Goal: Transaction & Acquisition: Purchase product/service

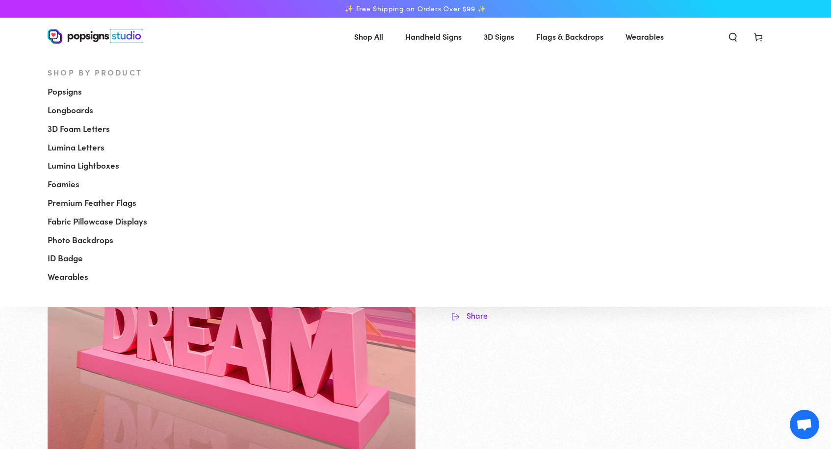
click at [367, 40] on span "Shop All" at bounding box center [368, 36] width 29 height 14
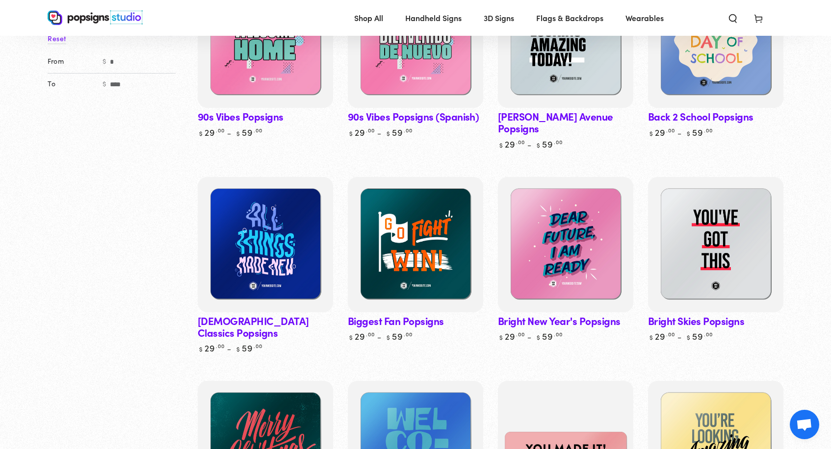
scroll to position [230, 0]
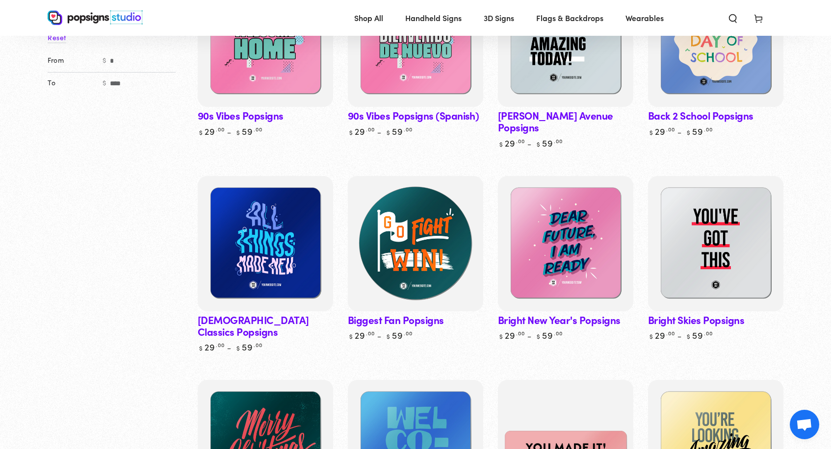
click at [422, 249] on img at bounding box center [415, 243] width 139 height 139
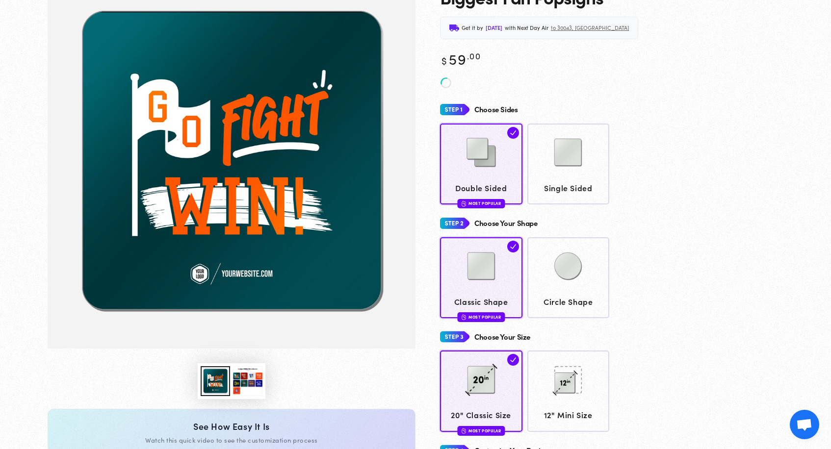
scroll to position [97, 0]
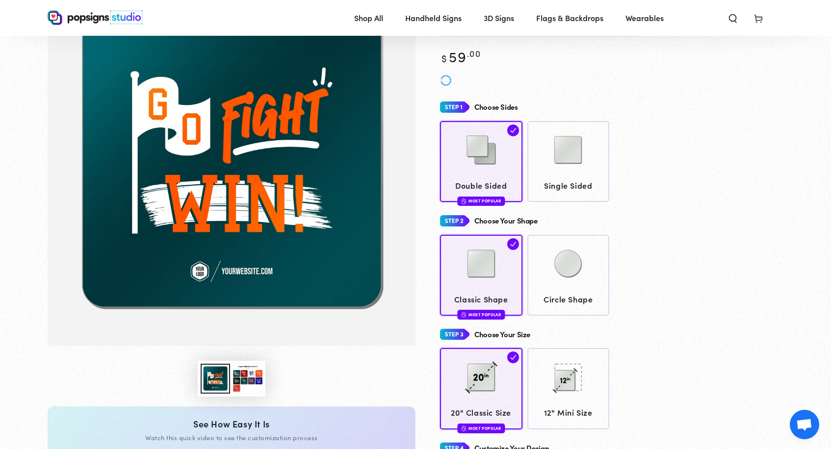
click at [243, 381] on button "Load image 3 in gallery view" at bounding box center [247, 379] width 29 height 30
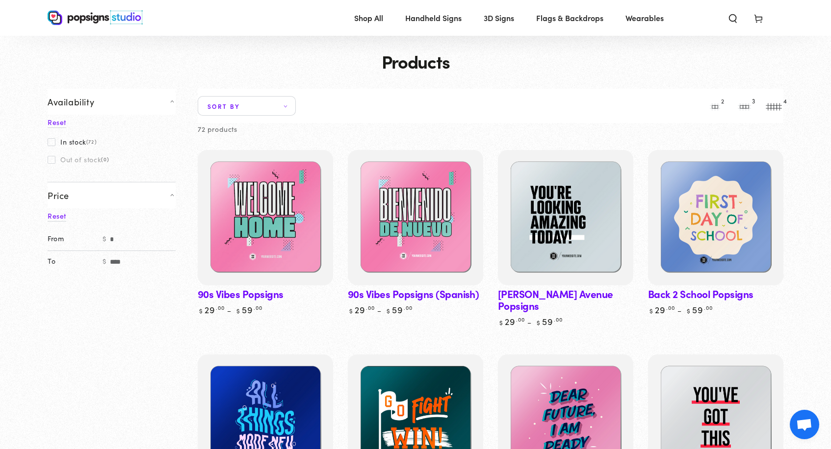
scroll to position [38, 0]
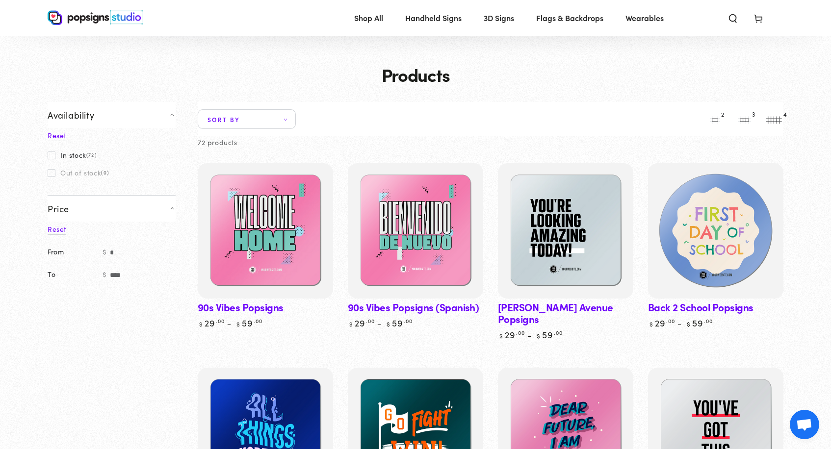
click at [731, 222] on img at bounding box center [715, 230] width 139 height 139
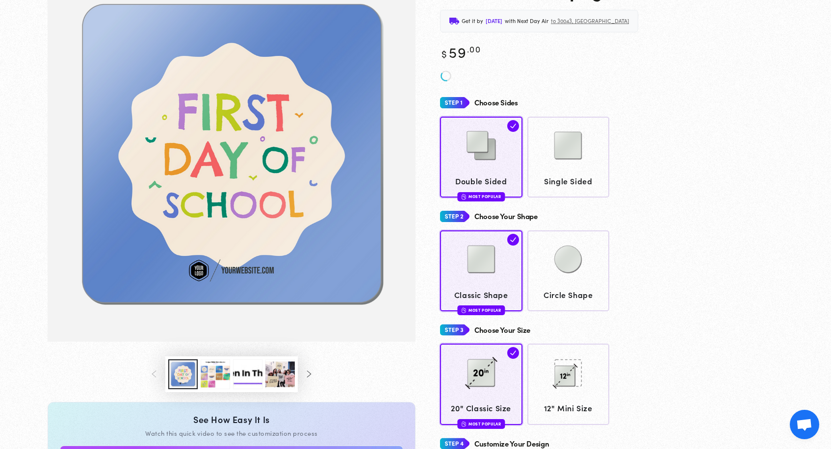
scroll to position [166, 0]
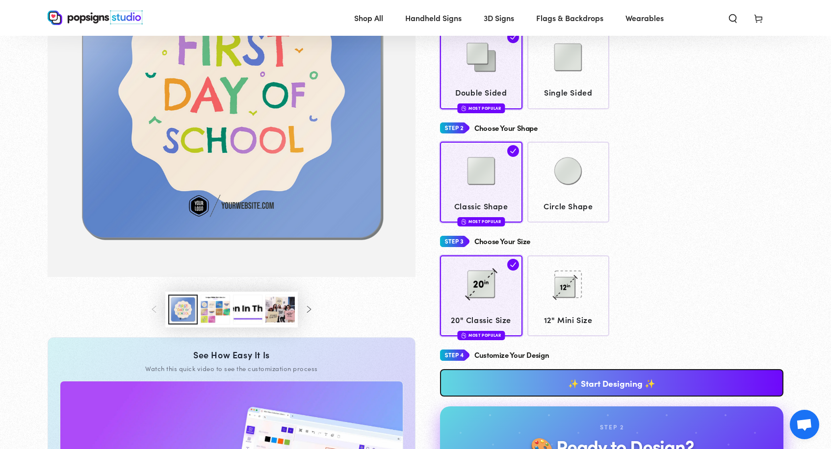
click at [217, 318] on button "Load image 3 in gallery view" at bounding box center [215, 310] width 29 height 30
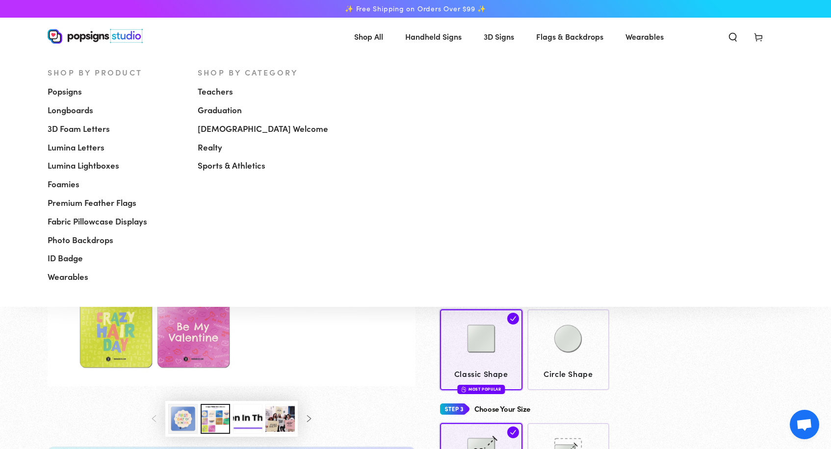
click at [369, 36] on span "Shop All" at bounding box center [368, 36] width 29 height 14
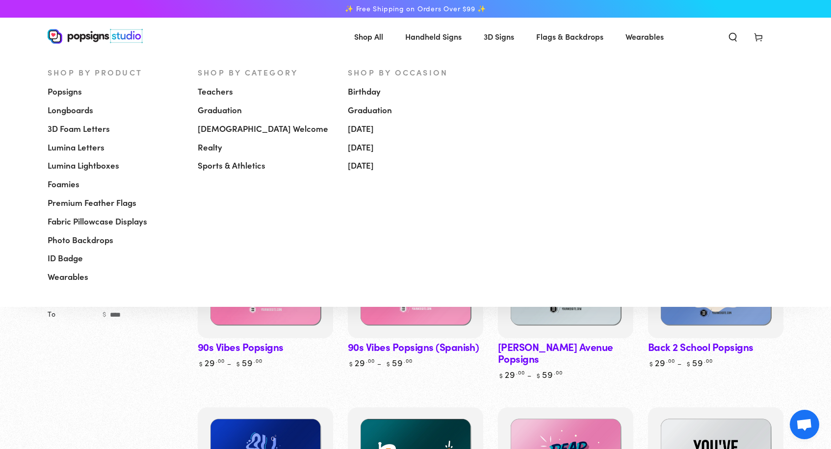
click at [76, 180] on span "Foamies" at bounding box center [64, 185] width 32 height 12
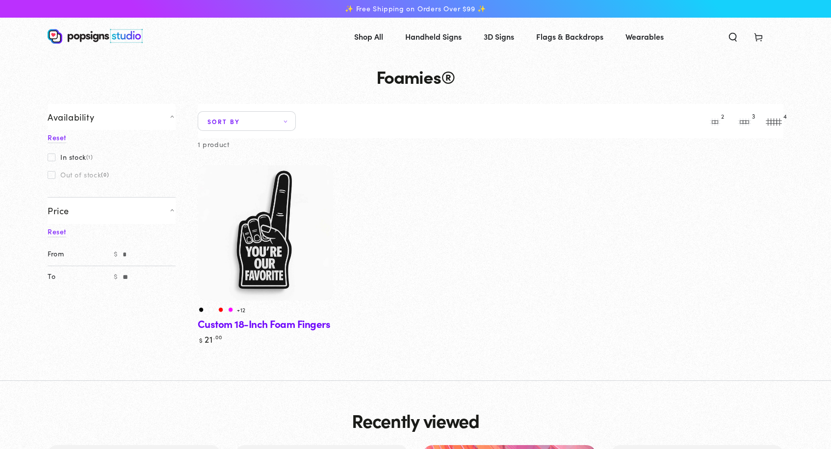
click at [241, 217] on img at bounding box center [265, 232] width 139 height 139
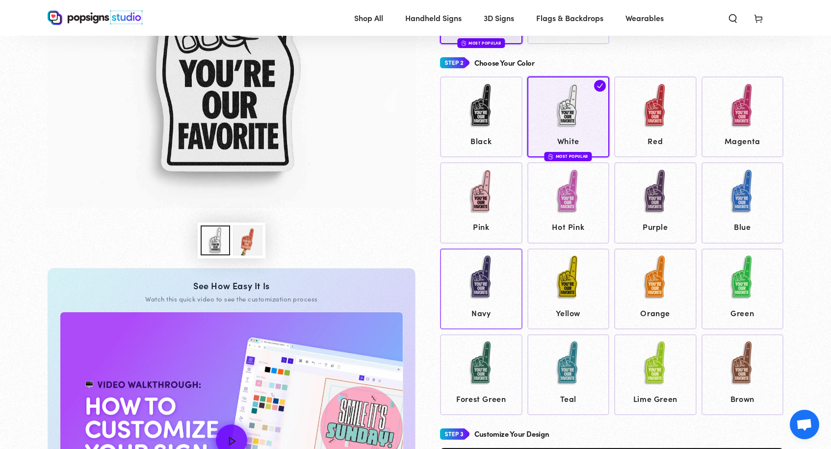
scroll to position [231, 0]
click at [236, 246] on button "Load image 2 in gallery view" at bounding box center [247, 241] width 29 height 30
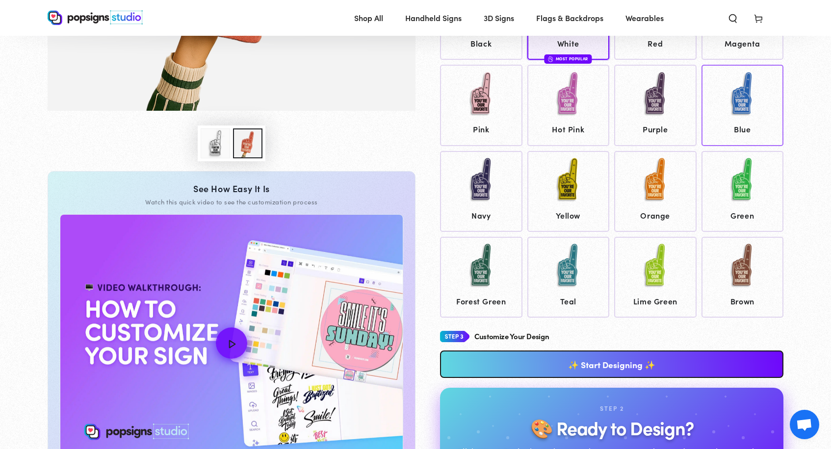
scroll to position [330, 0]
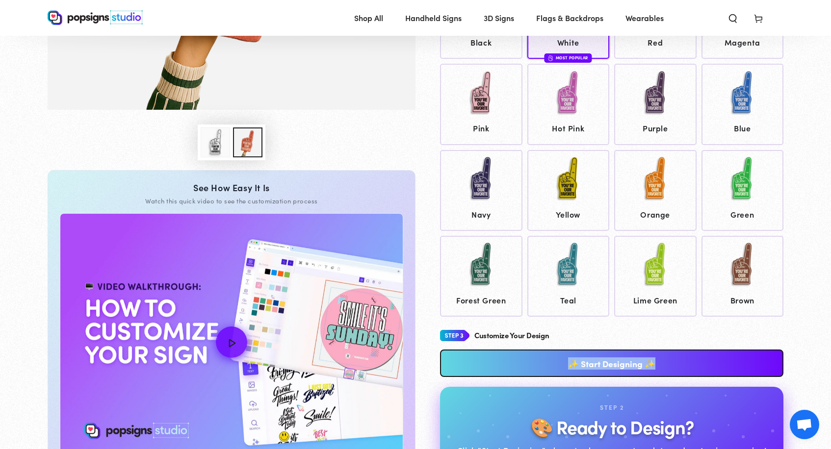
click at [666, 354] on link "✨ Start Designing ✨" at bounding box center [611, 363] width 343 height 27
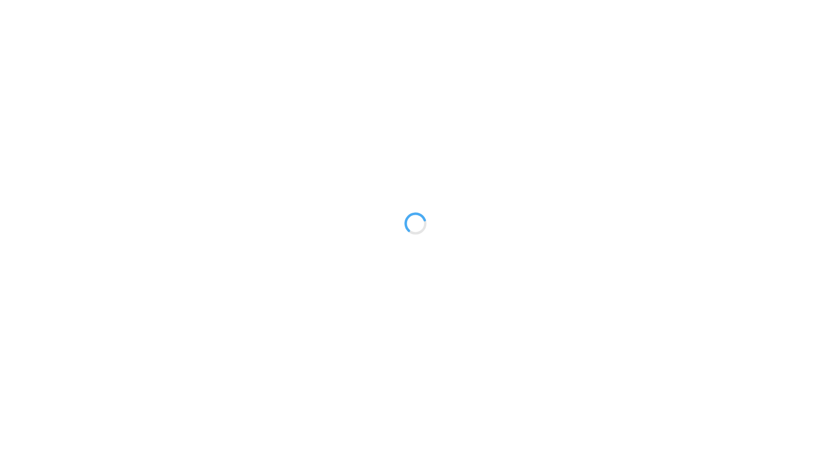
type textarea "An ancient tree with a door leading to a magical world"
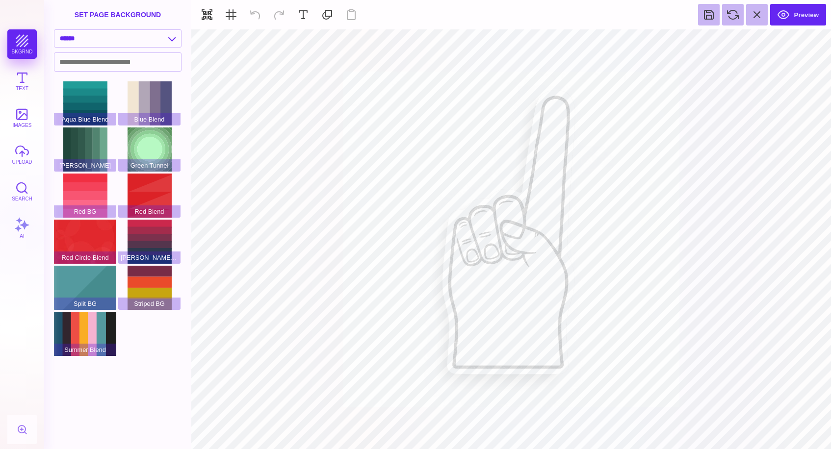
type input "#000000"
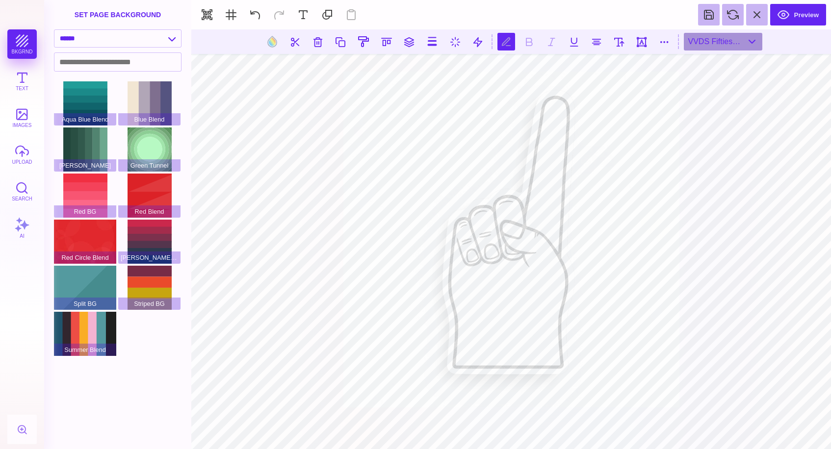
type textarea "**"
type textarea "***"
type textarea "**** ****"
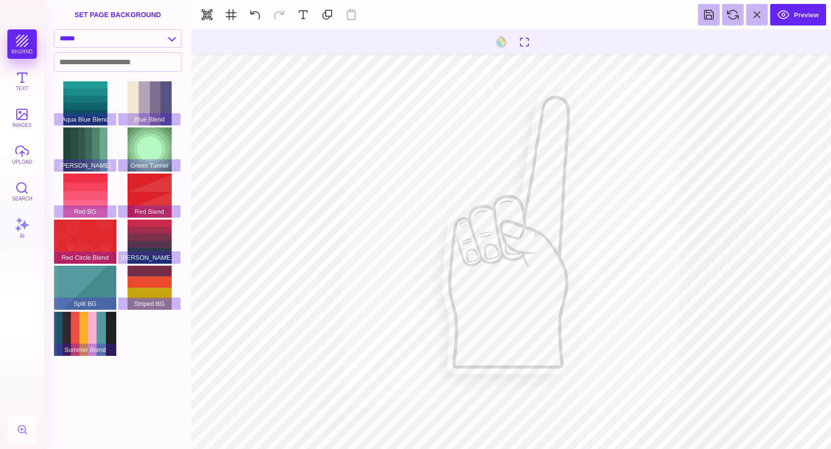
type input "#000000"
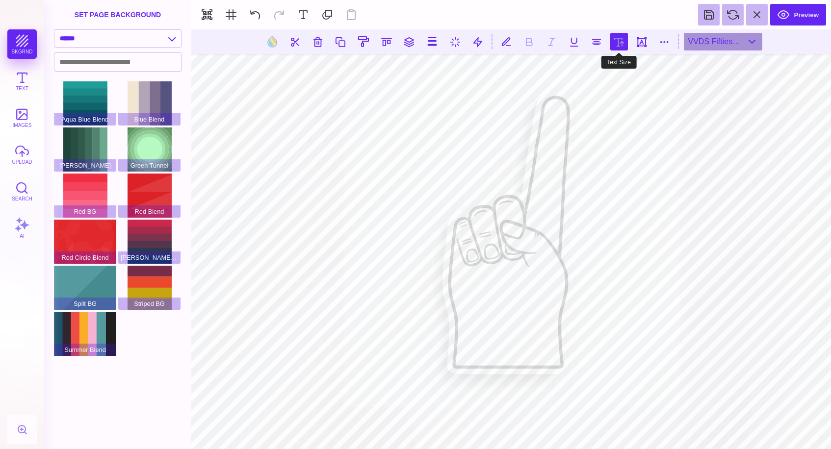
click at [619, 37] on button at bounding box center [619, 42] width 18 height 18
type input "***"
type textarea "********"
click at [617, 48] on button at bounding box center [619, 42] width 18 height 18
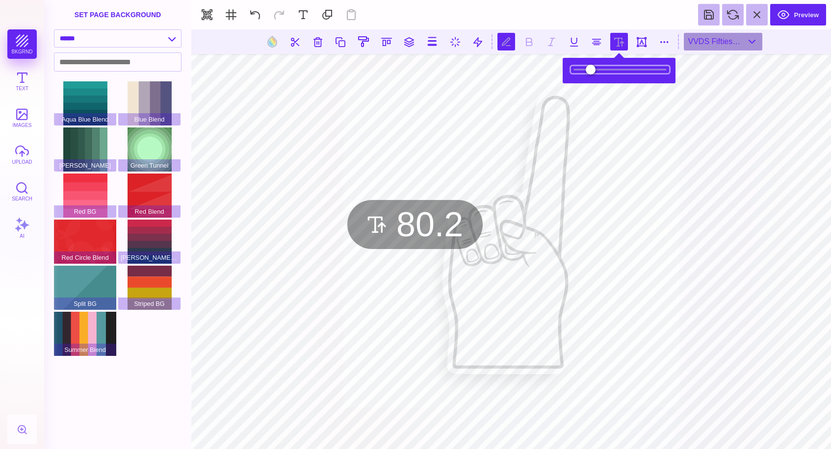
drag, startPoint x: 604, startPoint y: 70, endPoint x: 598, endPoint y: 70, distance: 6.4
type input "****"
click at [598, 70] on input "range" at bounding box center [620, 69] width 98 height 7
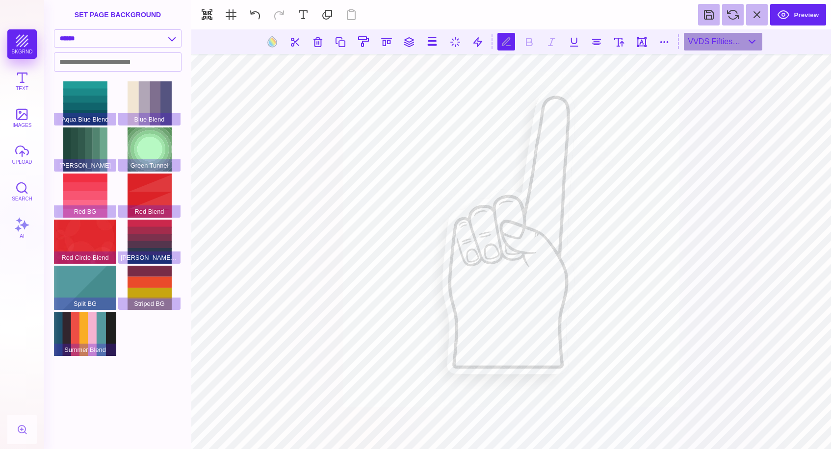
type textarea "********"
click at [303, 10] on button at bounding box center [303, 15] width 22 height 22
type textarea "****"
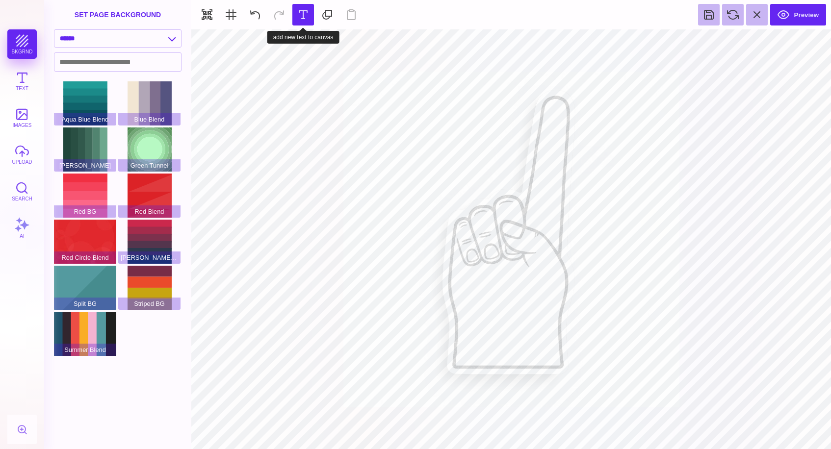
click at [305, 16] on button at bounding box center [303, 15] width 22 height 22
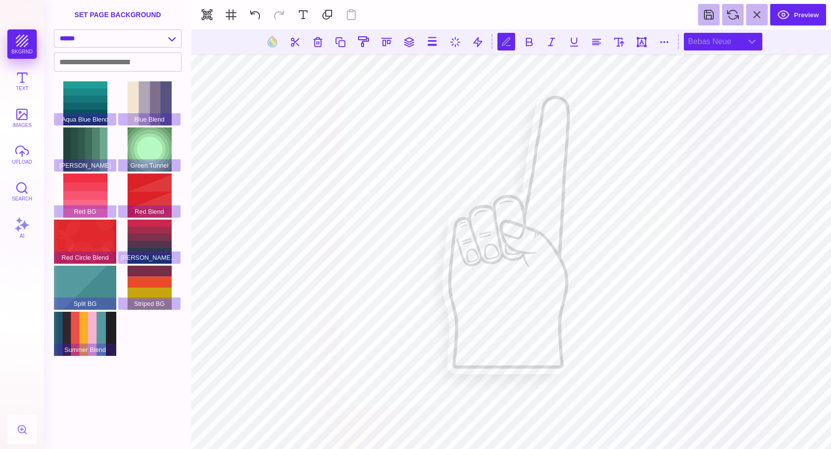
click at [734, 40] on div "Bebas Neue" at bounding box center [723, 42] width 78 height 18
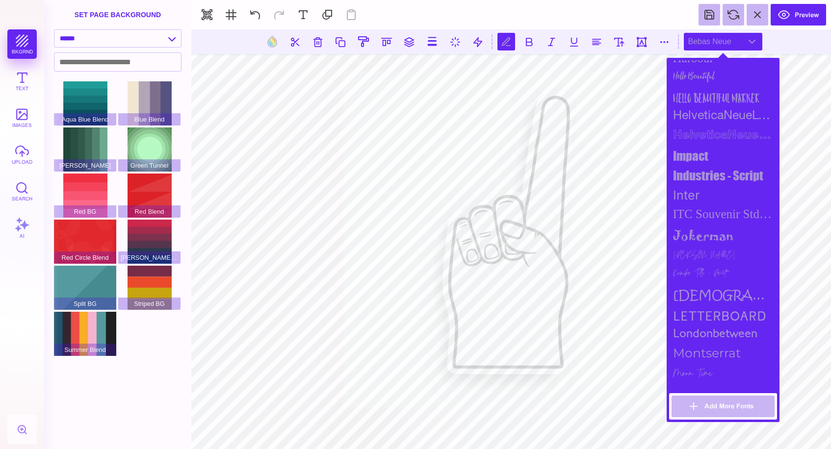
scroll to position [656, 0]
click at [727, 308] on div "Letterboard" at bounding box center [723, 314] width 108 height 20
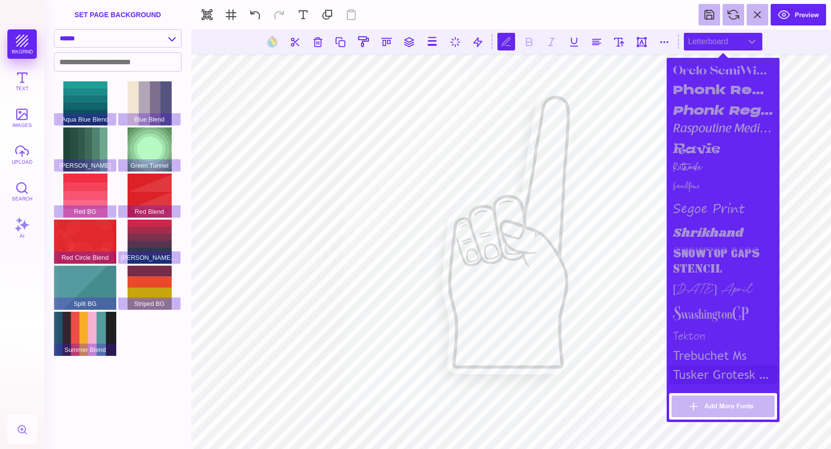
scroll to position [1000, 0]
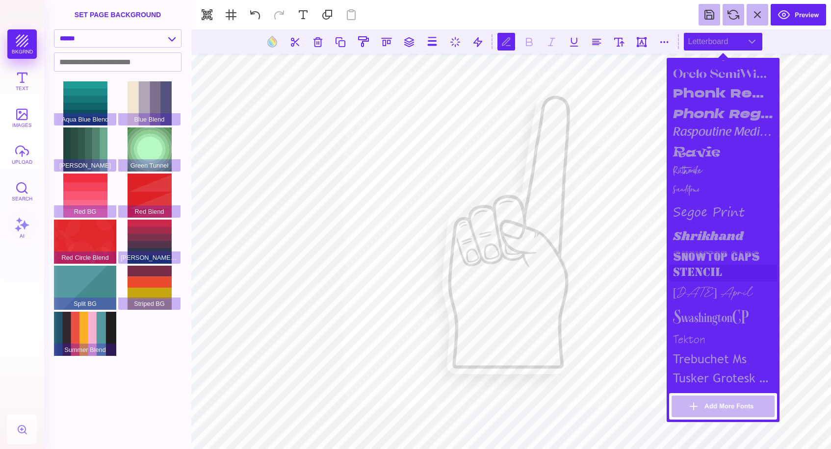
click at [712, 271] on div "stencil" at bounding box center [723, 273] width 108 height 17
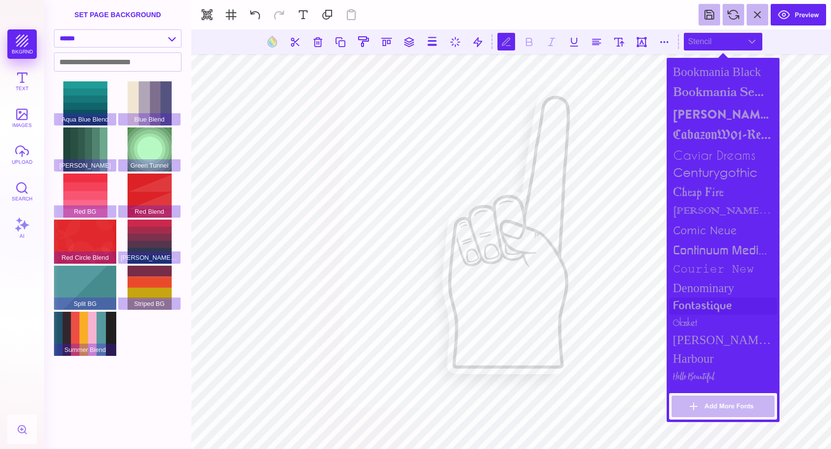
scroll to position [354, 0]
click at [716, 301] on div "fontastique" at bounding box center [723, 305] width 108 height 17
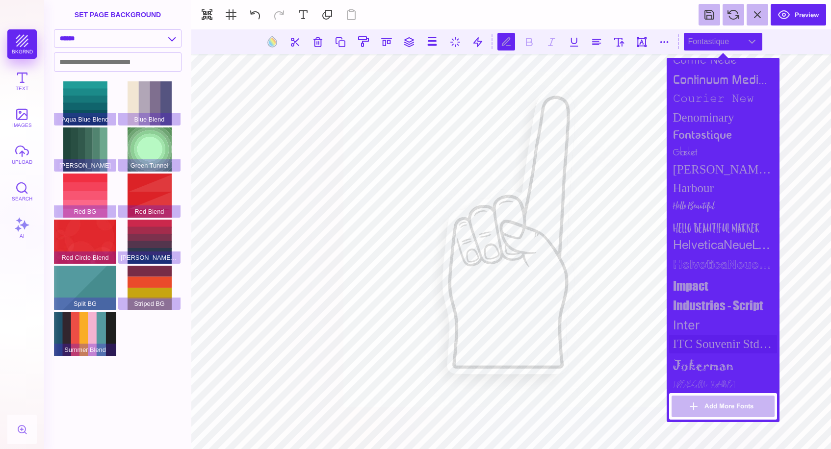
scroll to position [526, 0]
click at [714, 344] on div "ITC Souvenir Std Medium" at bounding box center [723, 342] width 108 height 19
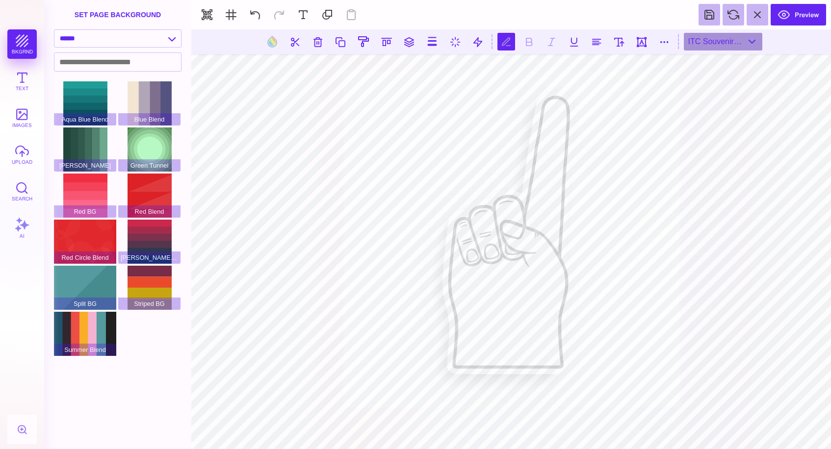
scroll to position [0, 0]
type textarea "**"
click at [618, 39] on button at bounding box center [619, 42] width 18 height 18
type input "*****"
drag, startPoint x: 604, startPoint y: 68, endPoint x: 593, endPoint y: 69, distance: 10.8
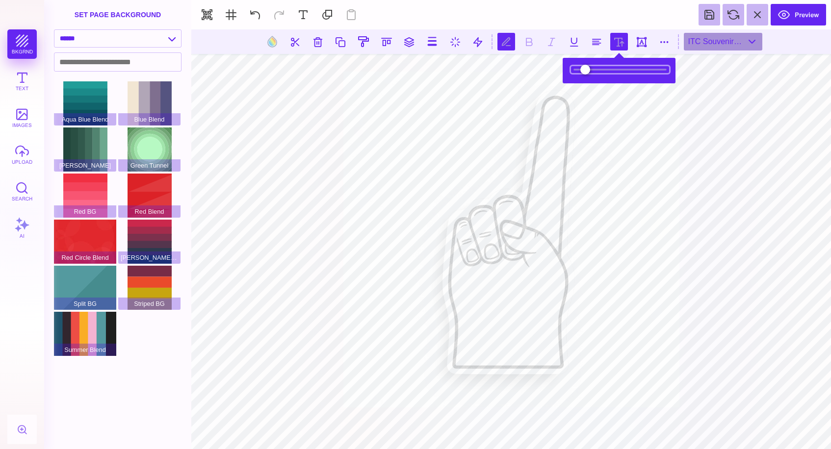
type input "***"
click at [593, 69] on input "range" at bounding box center [620, 69] width 98 height 7
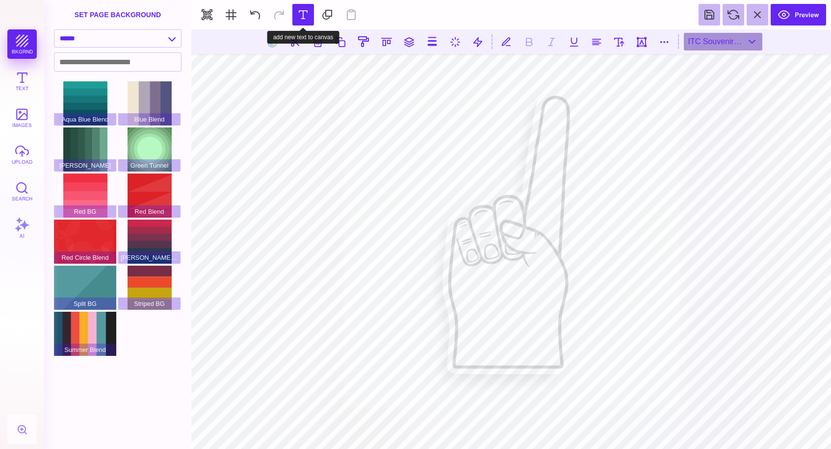
click at [296, 17] on button at bounding box center [303, 15] width 22 height 22
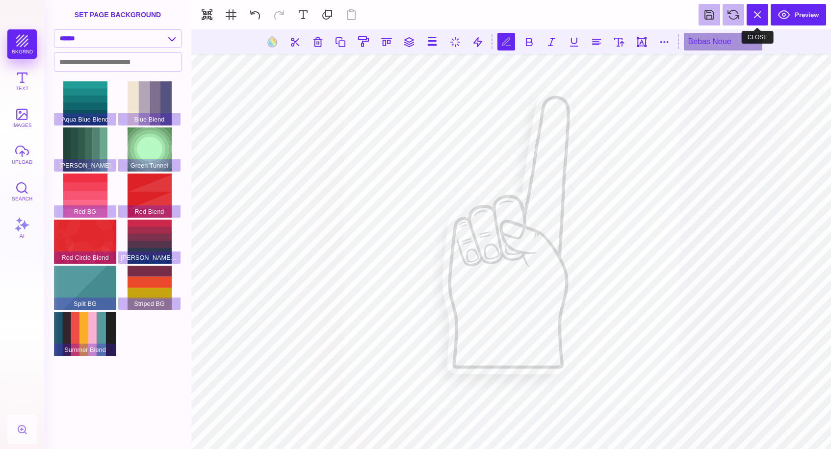
click at [747, 26] on button at bounding box center [758, 15] width 22 height 22
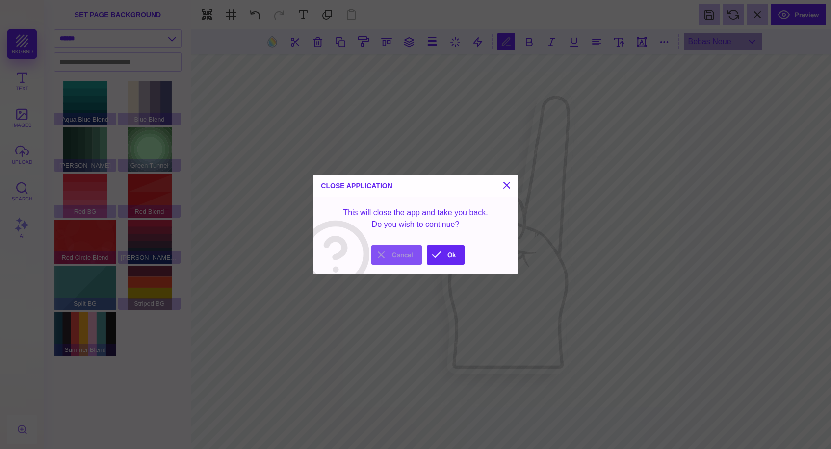
click at [397, 256] on button "Cancel" at bounding box center [396, 255] width 51 height 20
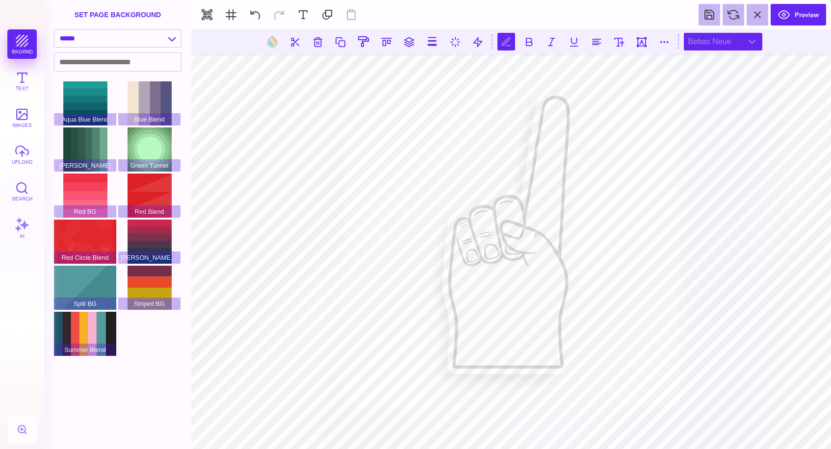
click at [710, 47] on div "Bebas Neue" at bounding box center [723, 42] width 78 height 18
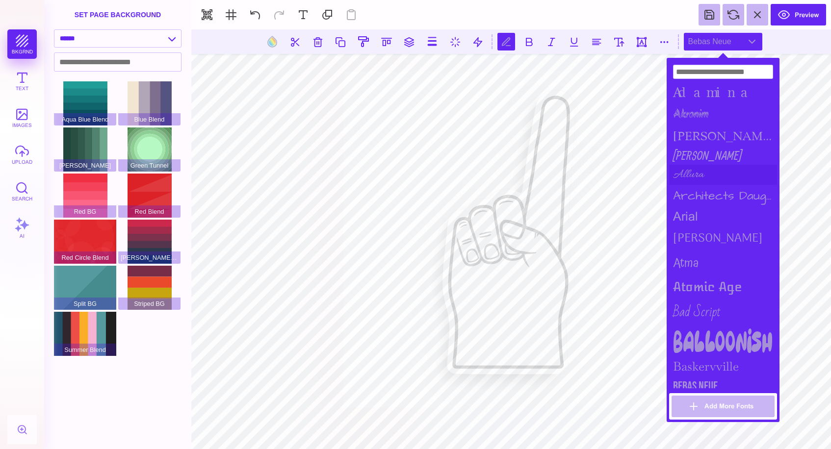
scroll to position [0, 2]
click at [724, 72] on input at bounding box center [723, 72] width 100 height 14
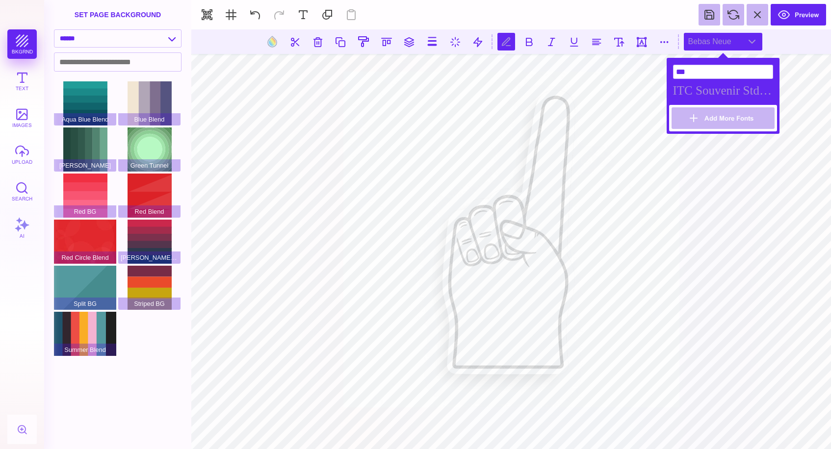
type input "***"
click at [752, 94] on div "ITC Souvenir Std Medium" at bounding box center [723, 90] width 108 height 19
click at [756, 130] on div "Add More Fonts" at bounding box center [723, 118] width 108 height 26
click at [753, 124] on button "Add More Fonts" at bounding box center [723, 118] width 103 height 22
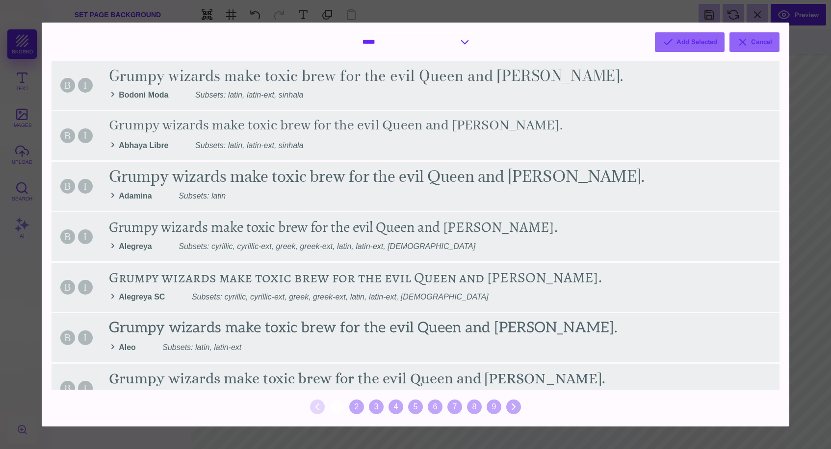
select select "*"
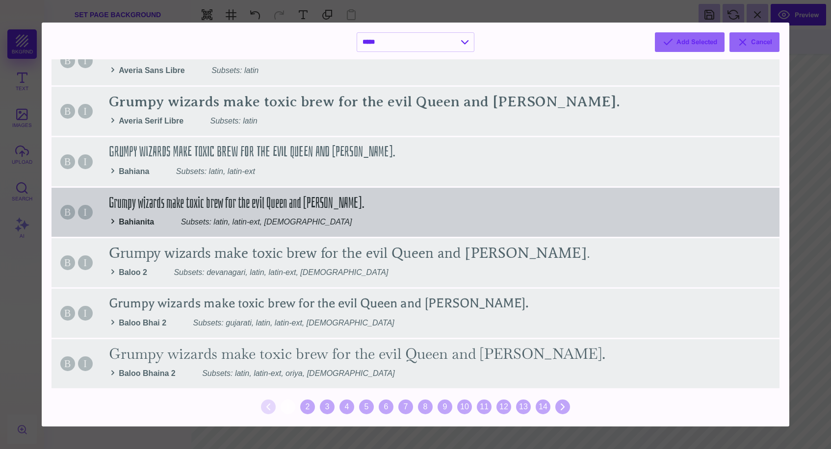
scroll to position [934, 0]
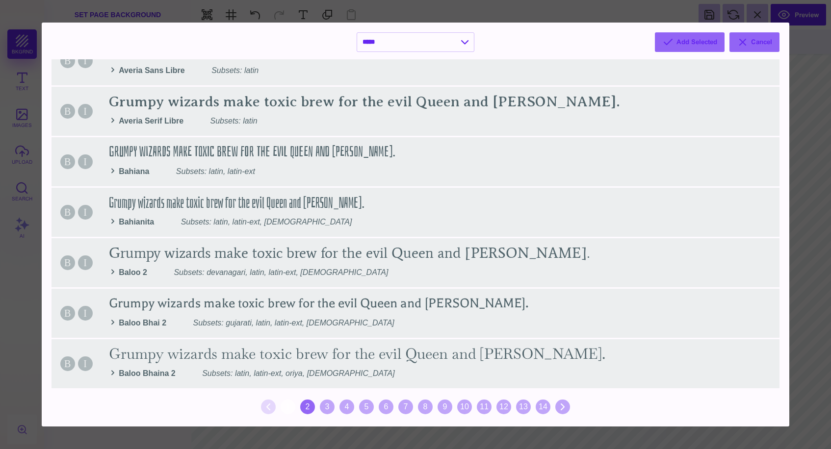
click at [311, 408] on div "2" at bounding box center [307, 407] width 15 height 15
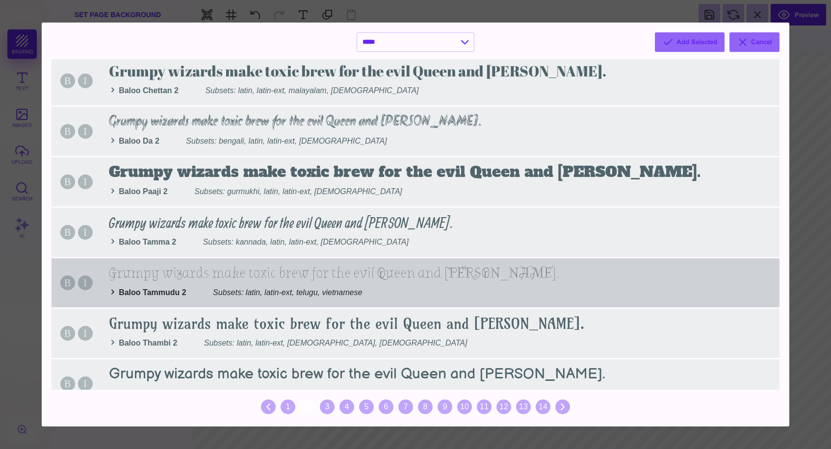
scroll to position [0, 0]
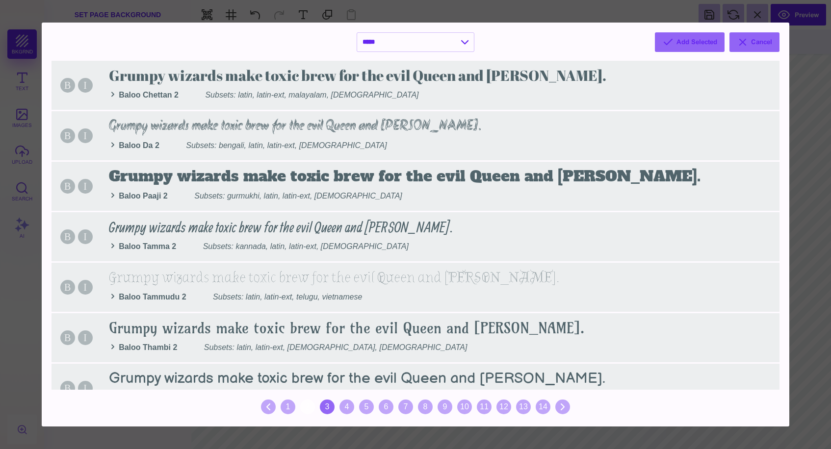
click at [332, 407] on div "3" at bounding box center [327, 407] width 15 height 15
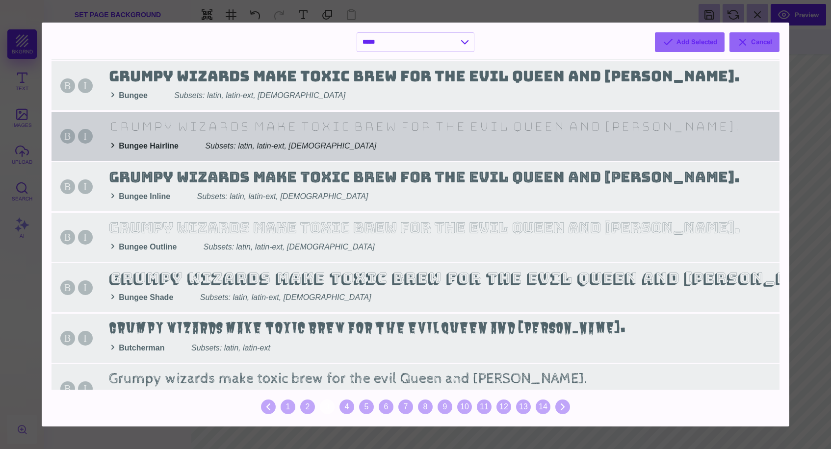
scroll to position [305, 0]
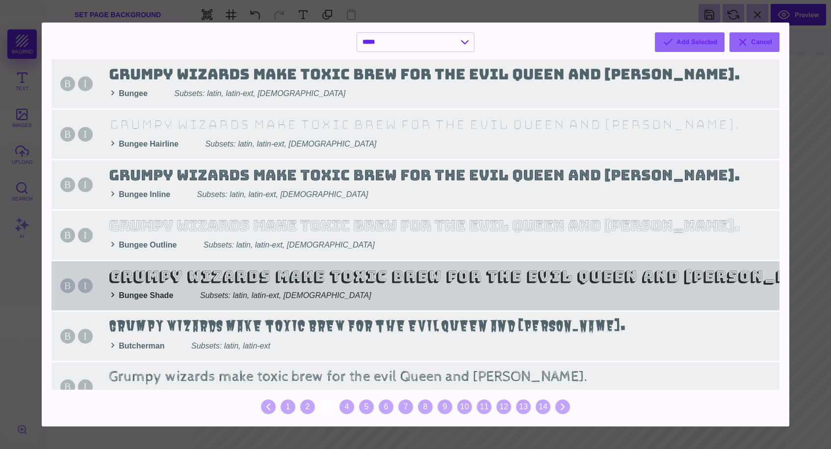
click at [369, 281] on div "B I Grumpy wizards make toxic brew for the evil Queen and [PERSON_NAME]. Bungee…" at bounding box center [416, 285] width 728 height 49
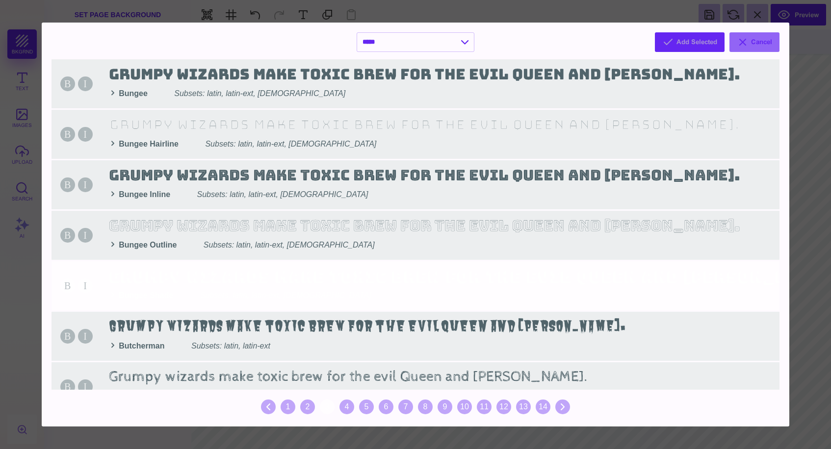
click at [682, 45] on button "Add Selected" at bounding box center [690, 42] width 70 height 20
select select "*"
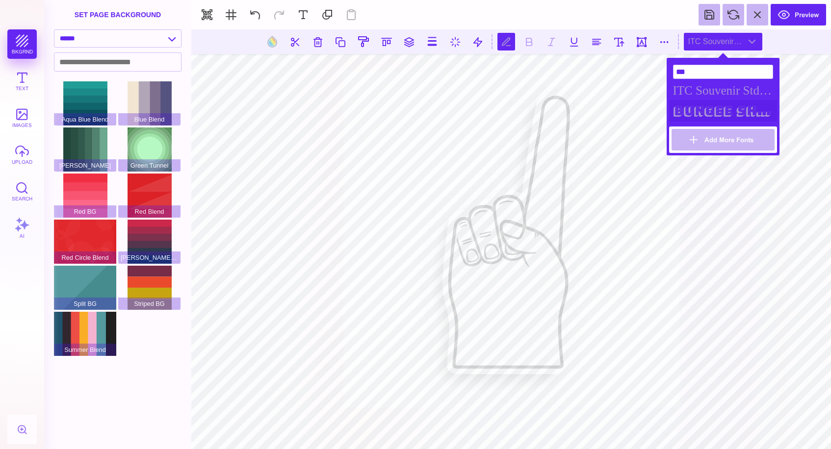
click at [737, 110] on div "Bungee Shade" at bounding box center [723, 111] width 108 height 22
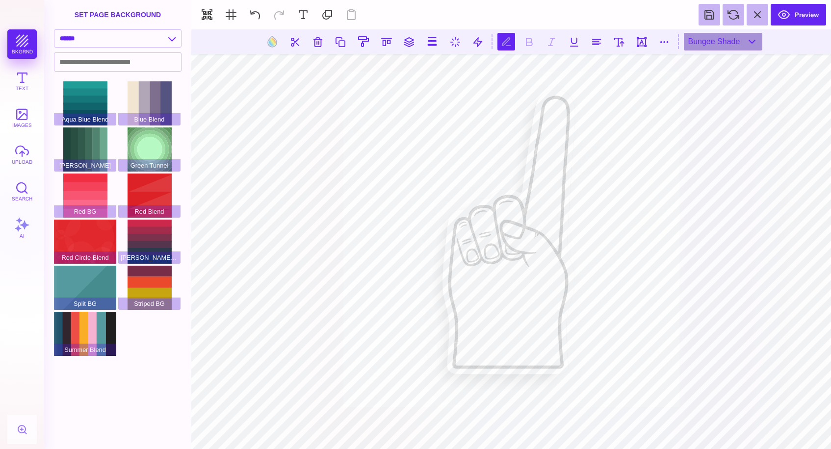
scroll to position [0, 0]
type textarea "*"
click at [753, 45] on div "Bungee Shade" at bounding box center [723, 42] width 78 height 18
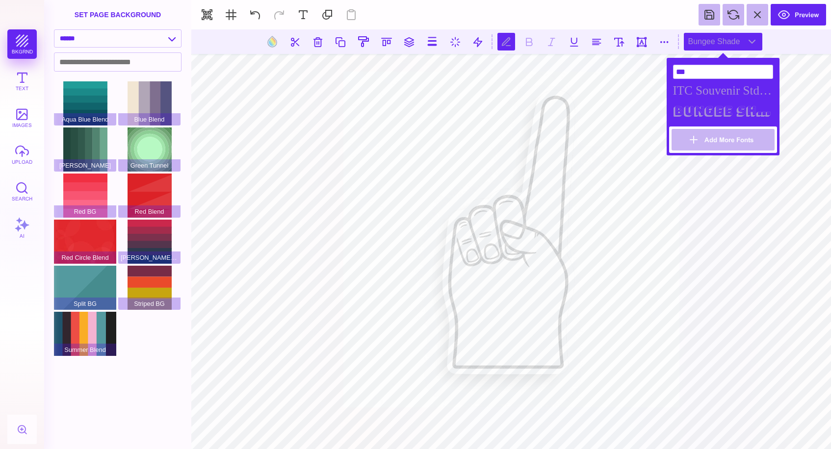
click at [731, 152] on div "Add More Fonts" at bounding box center [723, 140] width 108 height 26
click at [728, 146] on button "Add More Fonts" at bounding box center [723, 140] width 103 height 22
select select "*"
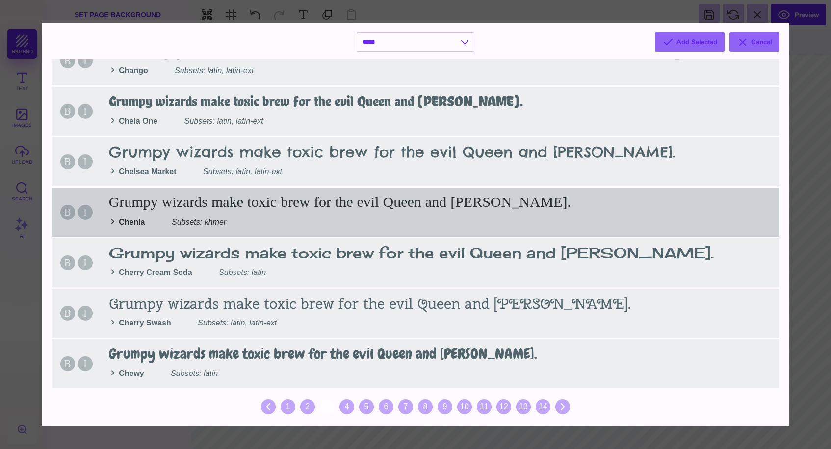
scroll to position [934, 0]
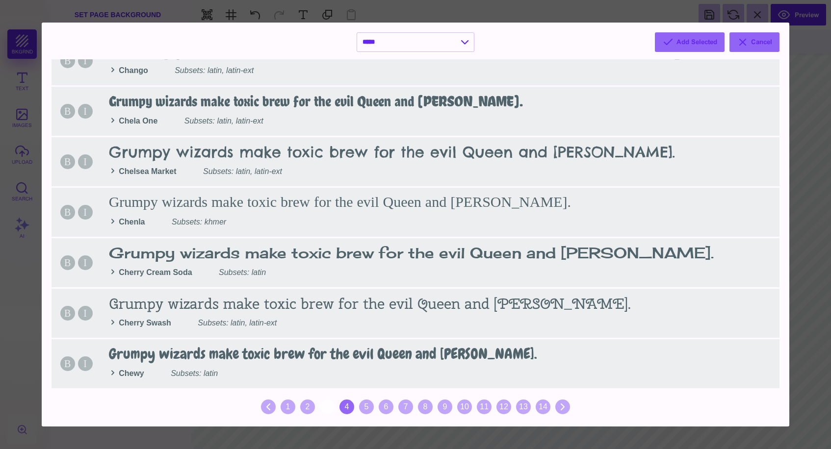
click at [351, 404] on div "4" at bounding box center [346, 407] width 15 height 15
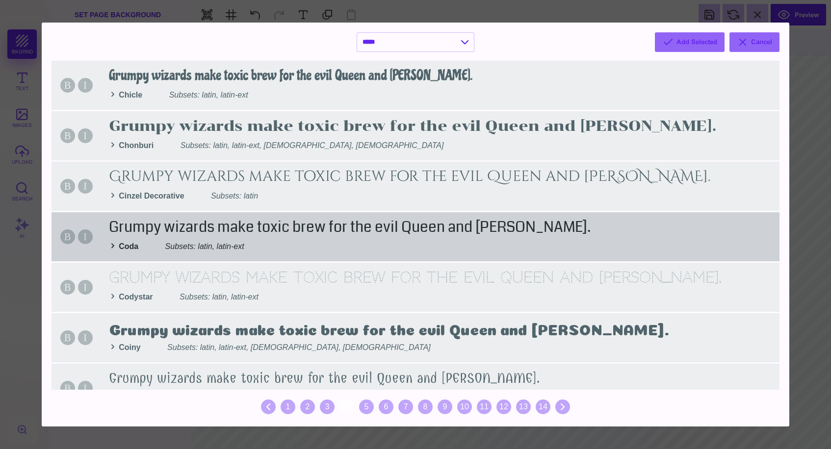
scroll to position [0, 0]
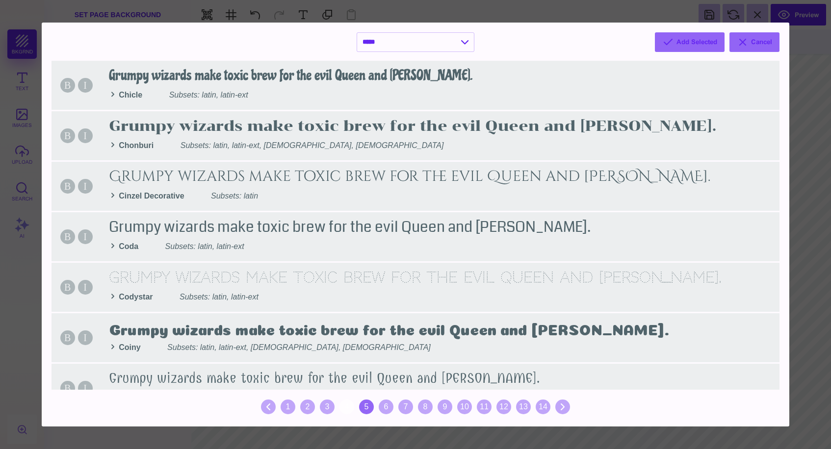
click at [369, 405] on div "5" at bounding box center [366, 407] width 15 height 15
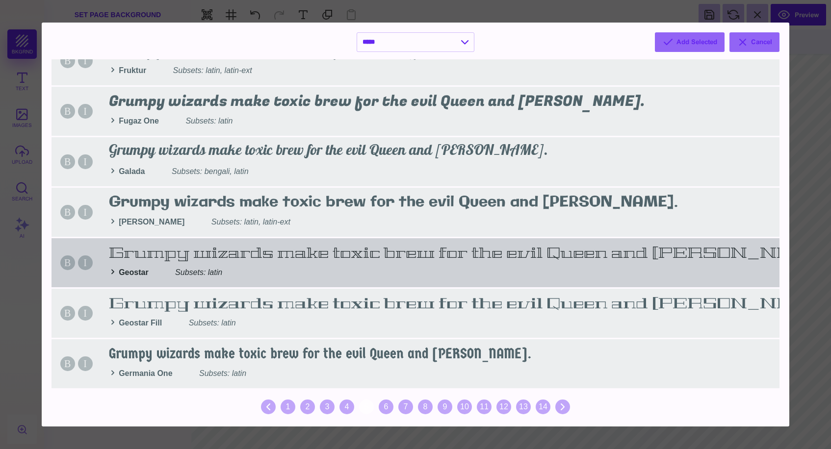
scroll to position [934, 0]
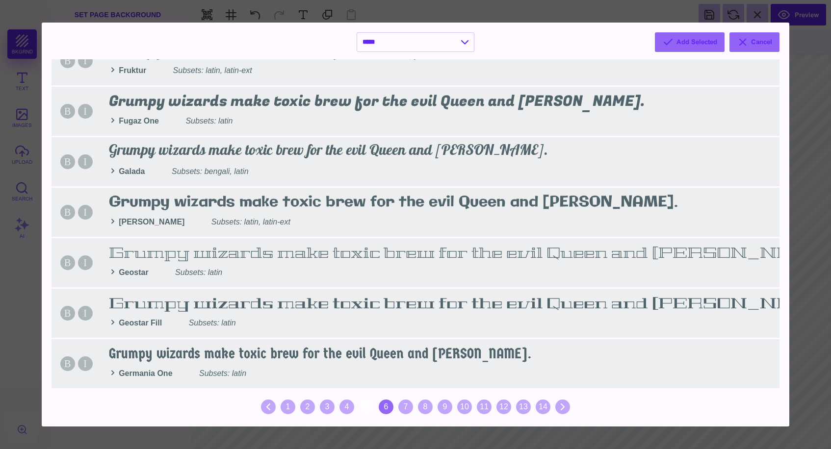
click at [384, 405] on div "6" at bounding box center [386, 407] width 15 height 15
